Goal: Transaction & Acquisition: Purchase product/service

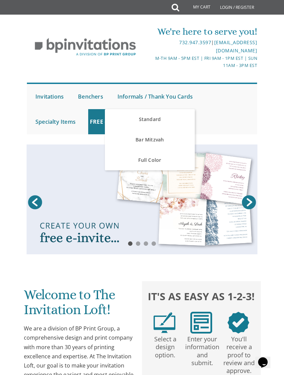
click at [155, 119] on link "Standard" at bounding box center [149, 119] width 89 height 20
click at [165, 117] on link "Standard" at bounding box center [149, 119] width 89 height 20
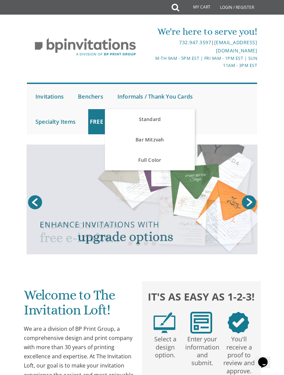
click at [162, 121] on link "Standard" at bounding box center [149, 119] width 89 height 20
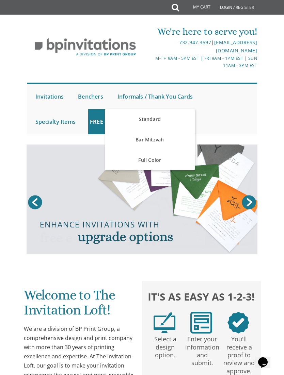
click at [162, 120] on link "Standard" at bounding box center [149, 119] width 89 height 20
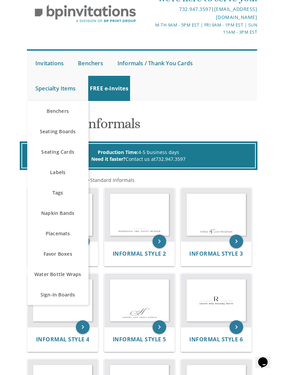
scroll to position [34, 0]
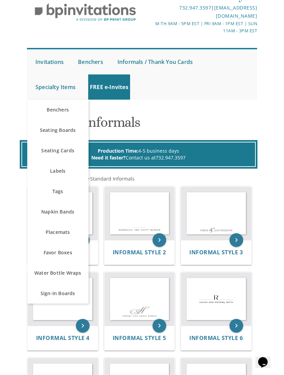
click at [260, 121] on div "Standard Informals" at bounding box center [141, 125] width 237 height 20
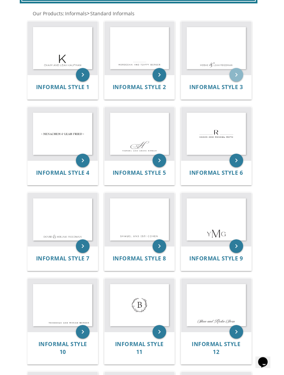
scroll to position [200, 0]
click at [241, 77] on icon "keyboard_arrow_right" at bounding box center [236, 75] width 14 height 14
click at [215, 79] on div "Informal Style 3" at bounding box center [216, 87] width 70 height 24
click at [242, 73] on icon "keyboard_arrow_right" at bounding box center [236, 75] width 14 height 14
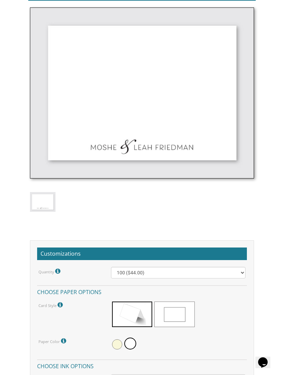
scroll to position [286, 0]
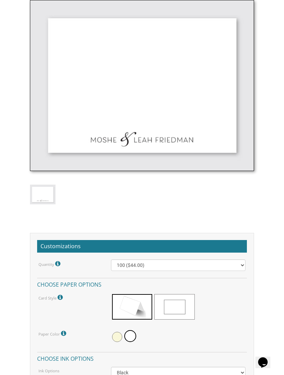
click at [174, 297] on span at bounding box center [174, 307] width 40 height 26
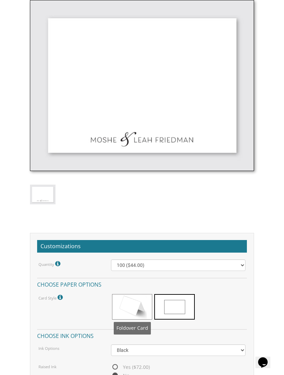
click at [126, 306] on span at bounding box center [132, 307] width 40 height 26
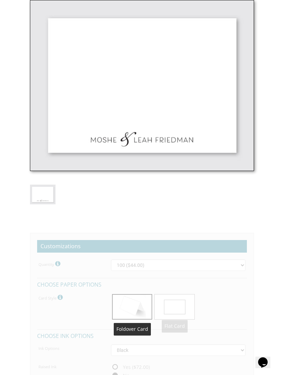
click at [172, 304] on span at bounding box center [174, 307] width 40 height 26
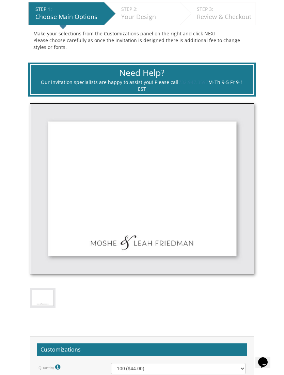
scroll to position [180, 0]
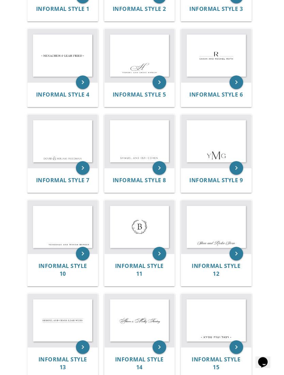
scroll to position [278, 0]
click at [54, 233] on img at bounding box center [63, 226] width 70 height 53
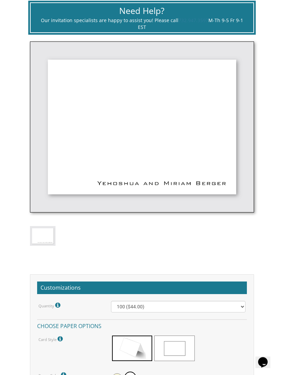
scroll to position [245, 0]
click at [216, 284] on h2 "Customizations" at bounding box center [142, 288] width 210 height 13
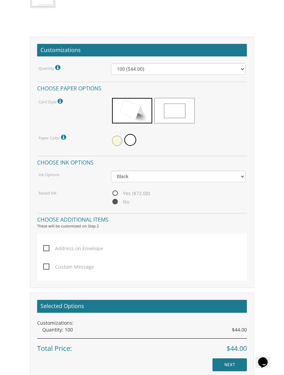
scroll to position [483, 0]
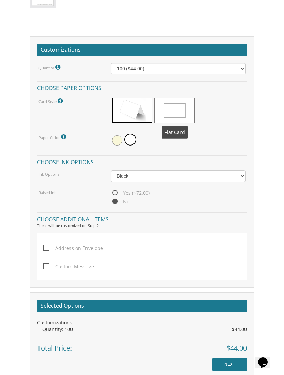
click at [164, 102] on span at bounding box center [174, 111] width 40 height 26
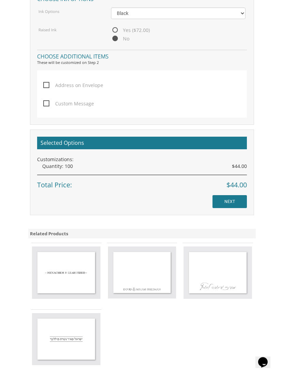
scroll to position [623, 0]
click at [86, 83] on span "Address on Envelope" at bounding box center [73, 85] width 60 height 9
click at [48, 83] on input "Address on Envelope" at bounding box center [45, 84] width 4 height 4
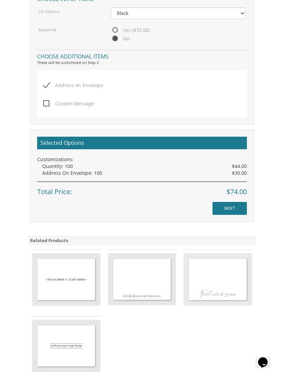
click at [82, 81] on span "Address on Envelope" at bounding box center [73, 85] width 60 height 9
click at [48, 82] on input "Address on Envelope" at bounding box center [45, 84] width 4 height 4
checkbox input "false"
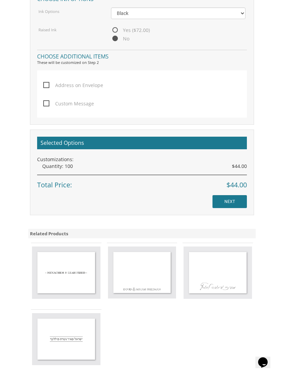
click at [229, 202] on input "NEXT" at bounding box center [229, 201] width 34 height 13
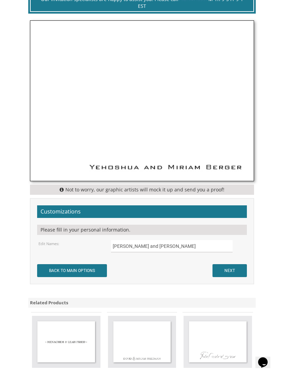
scroll to position [276, 0]
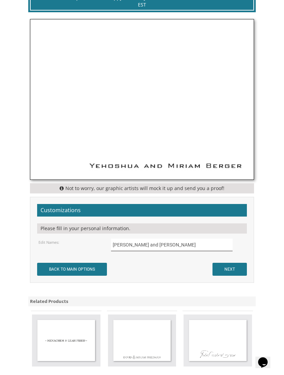
click at [205, 247] on input "[PERSON_NAME] and [PERSON_NAME]" at bounding box center [171, 245] width 121 height 12
type input "Yehos"
type input "[PERSON_NAME] & [PERSON_NAME]"
click at [231, 268] on input "NEXT" at bounding box center [229, 269] width 34 height 13
click at [230, 263] on input "NEXT" at bounding box center [229, 269] width 34 height 13
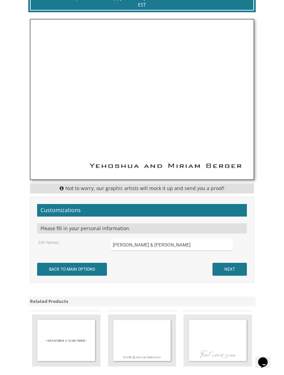
click at [235, 263] on input "NEXT" at bounding box center [229, 269] width 34 height 13
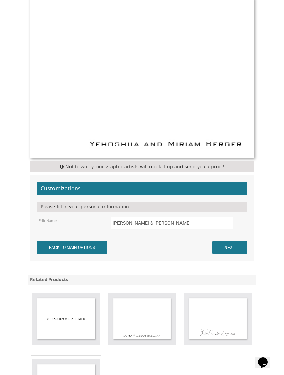
click at [233, 249] on input "NEXT" at bounding box center [229, 247] width 34 height 13
click at [234, 250] on input "NEXT" at bounding box center [229, 247] width 34 height 13
click at [229, 252] on input "NEXT" at bounding box center [229, 247] width 34 height 13
click at [225, 252] on input "NEXT" at bounding box center [229, 247] width 34 height 13
click at [228, 251] on input "NEXT" at bounding box center [229, 247] width 34 height 13
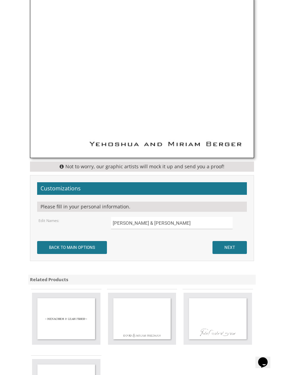
click at [231, 251] on input "NEXT" at bounding box center [229, 247] width 34 height 13
click at [226, 252] on input "NEXT" at bounding box center [229, 247] width 34 height 13
